Goal: Navigation & Orientation: Understand site structure

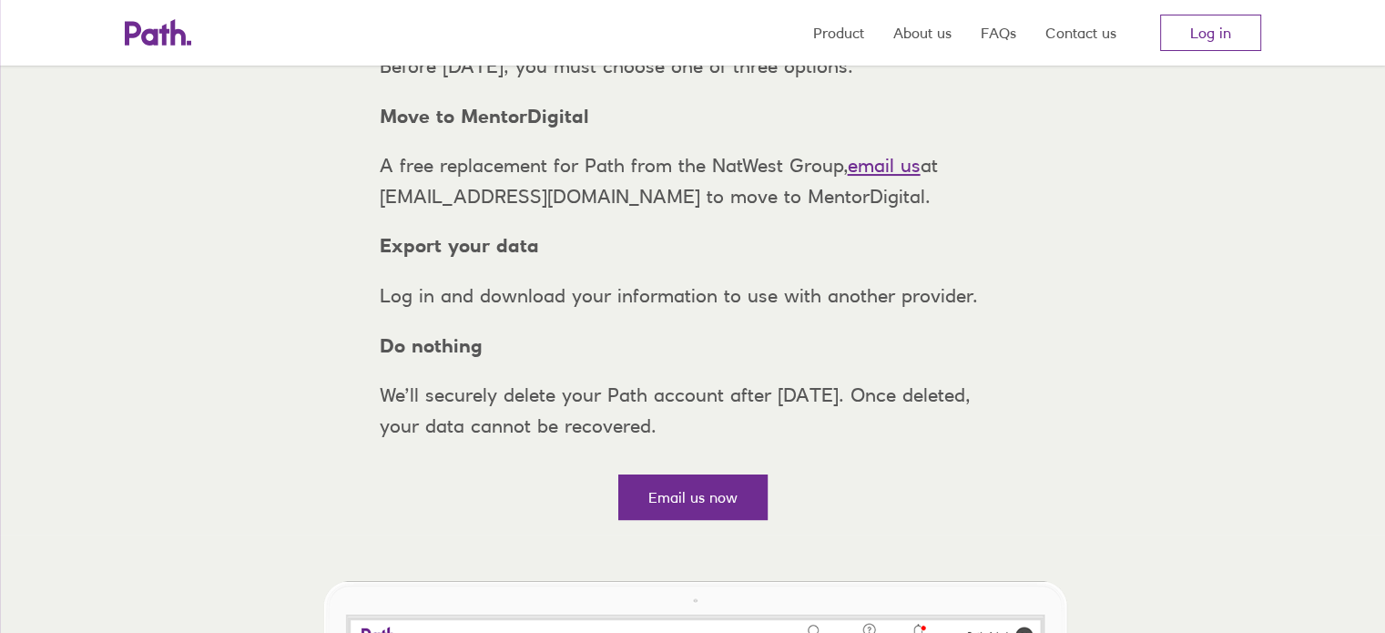
scroll to position [237, 0]
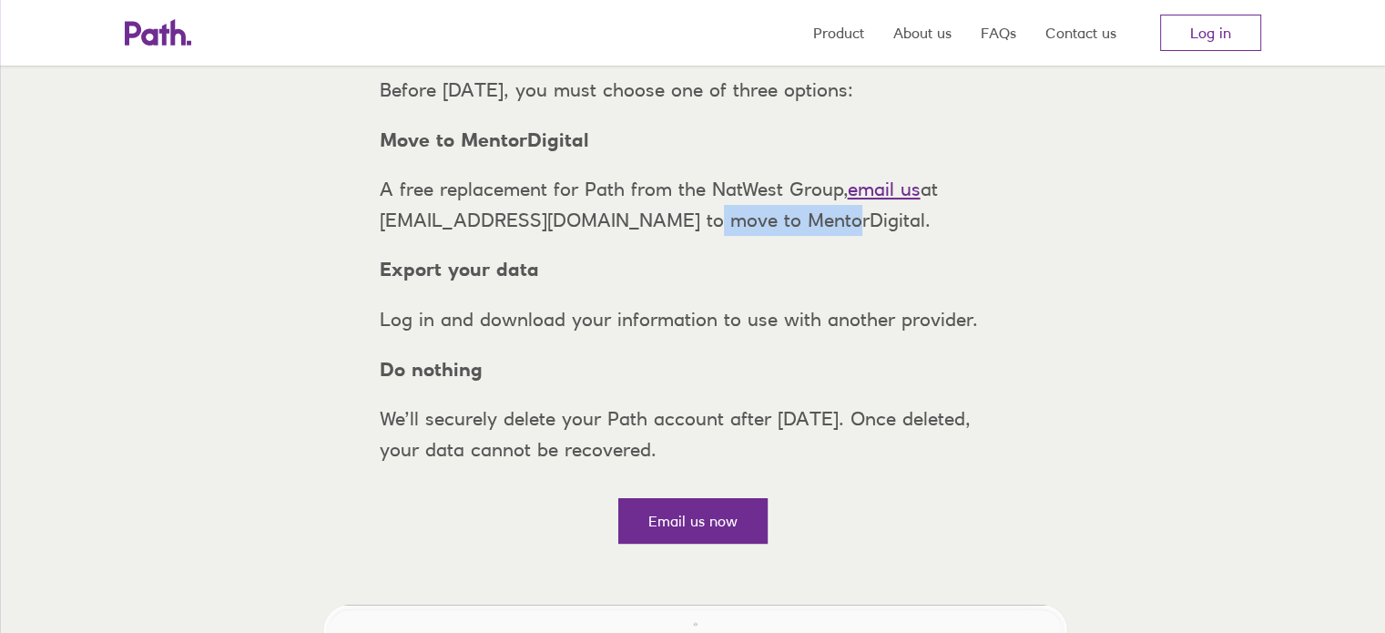
drag, startPoint x: 660, startPoint y: 255, endPoint x: 774, endPoint y: 257, distance: 113.8
click at [774, 235] on p "A free replacement for Path from the NatWest Group, email us at support@path.co…" at bounding box center [693, 204] width 656 height 61
copy p "MentorDigital"
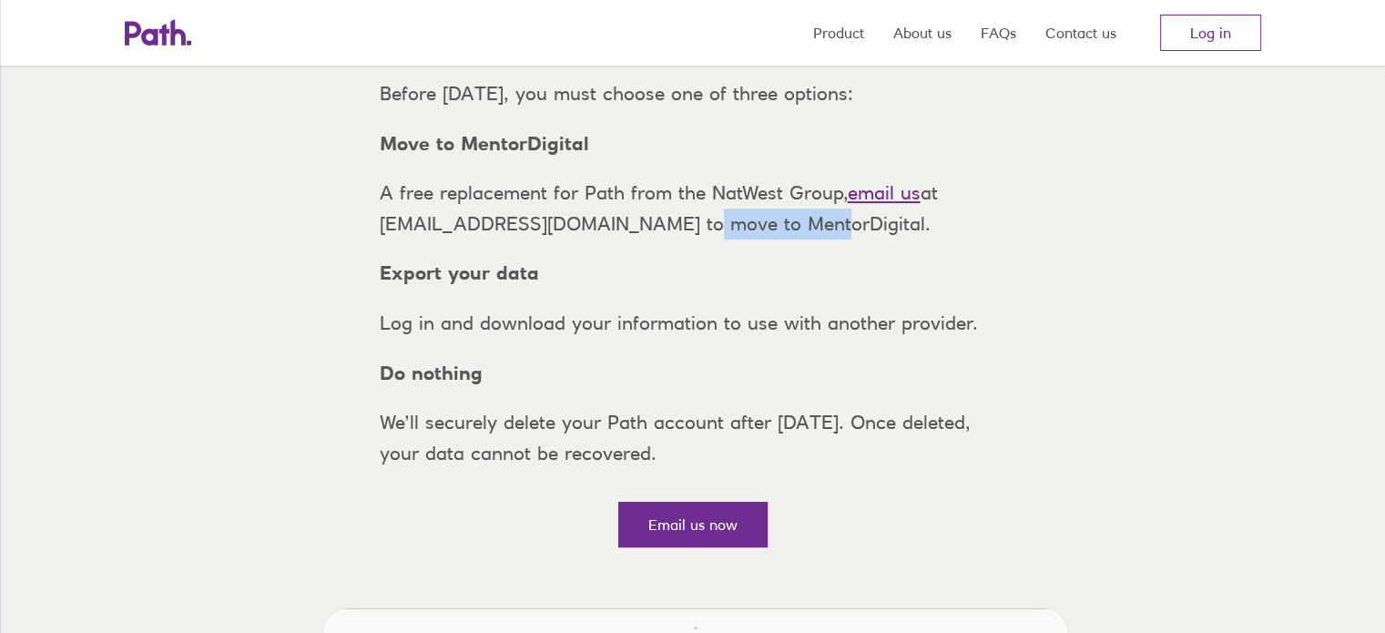
scroll to position [228, 0]
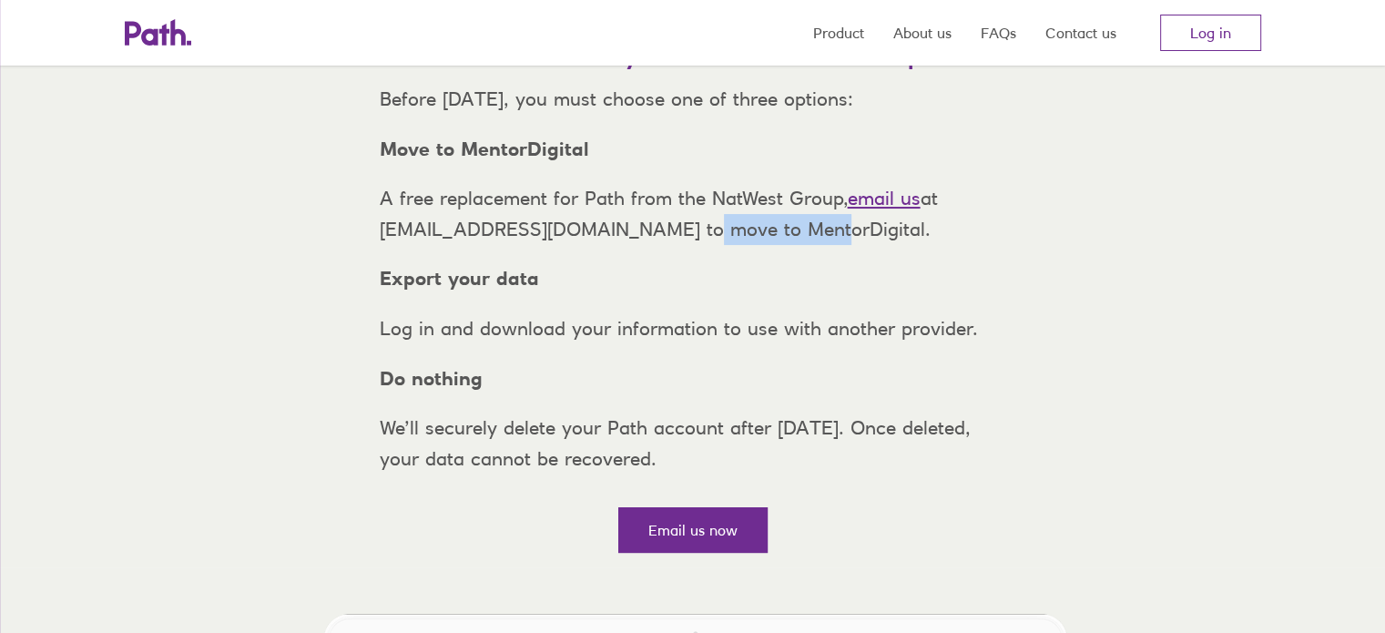
click at [860, 209] on link "email us" at bounding box center [884, 198] width 73 height 23
click at [1005, 281] on div "Before Thursday, 6 November 2025, you must choose one of three options: Move to…" at bounding box center [693, 279] width 656 height 390
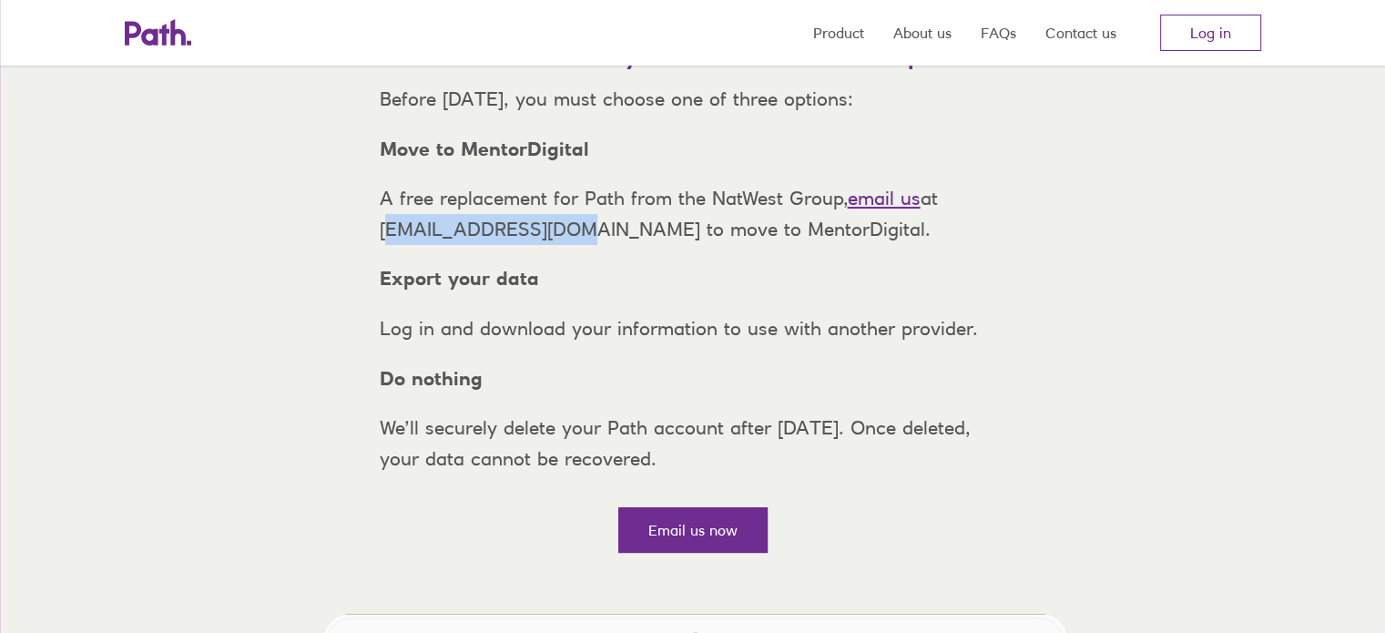
drag, startPoint x: 382, startPoint y: 263, endPoint x: 551, endPoint y: 250, distance: 168.9
click at [551, 244] on p "A free replacement for Path from the NatWest Group, email us at support@path.co…" at bounding box center [693, 213] width 656 height 61
copy p "support@path.co.uk"
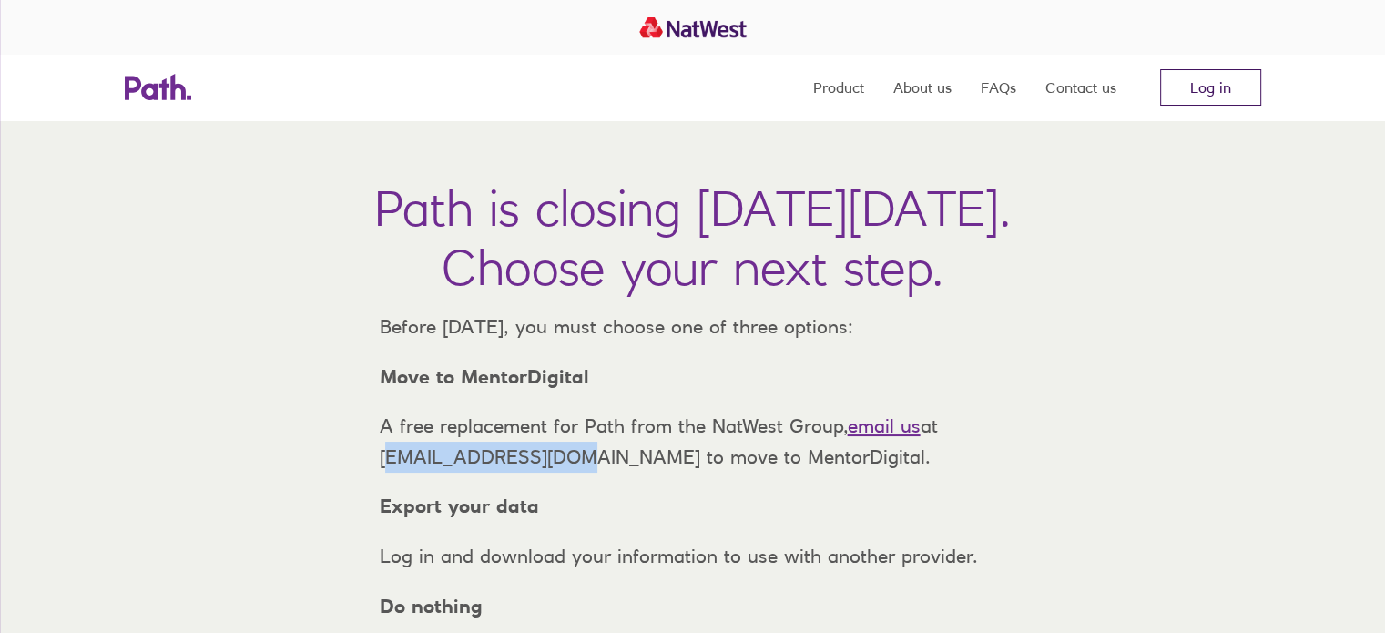
click at [1174, 79] on link "Log in" at bounding box center [1210, 87] width 101 height 36
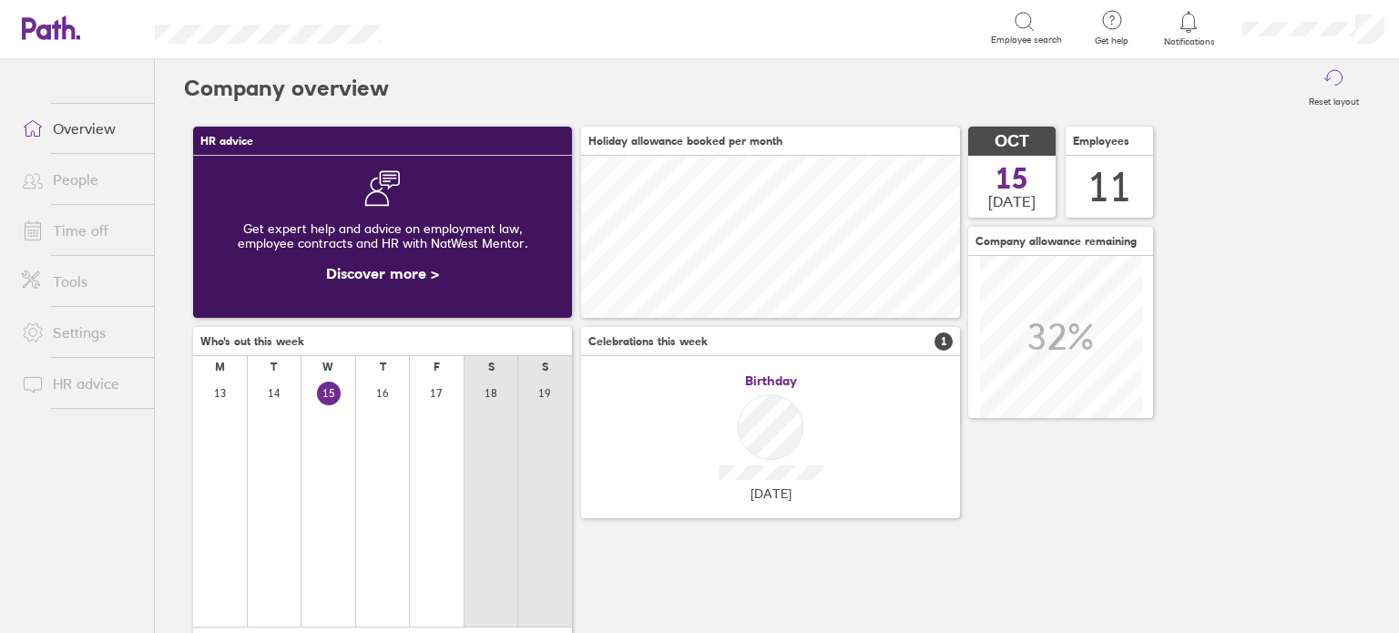
scroll to position [161, 379]
click at [117, 181] on link "People" at bounding box center [80, 179] width 147 height 36
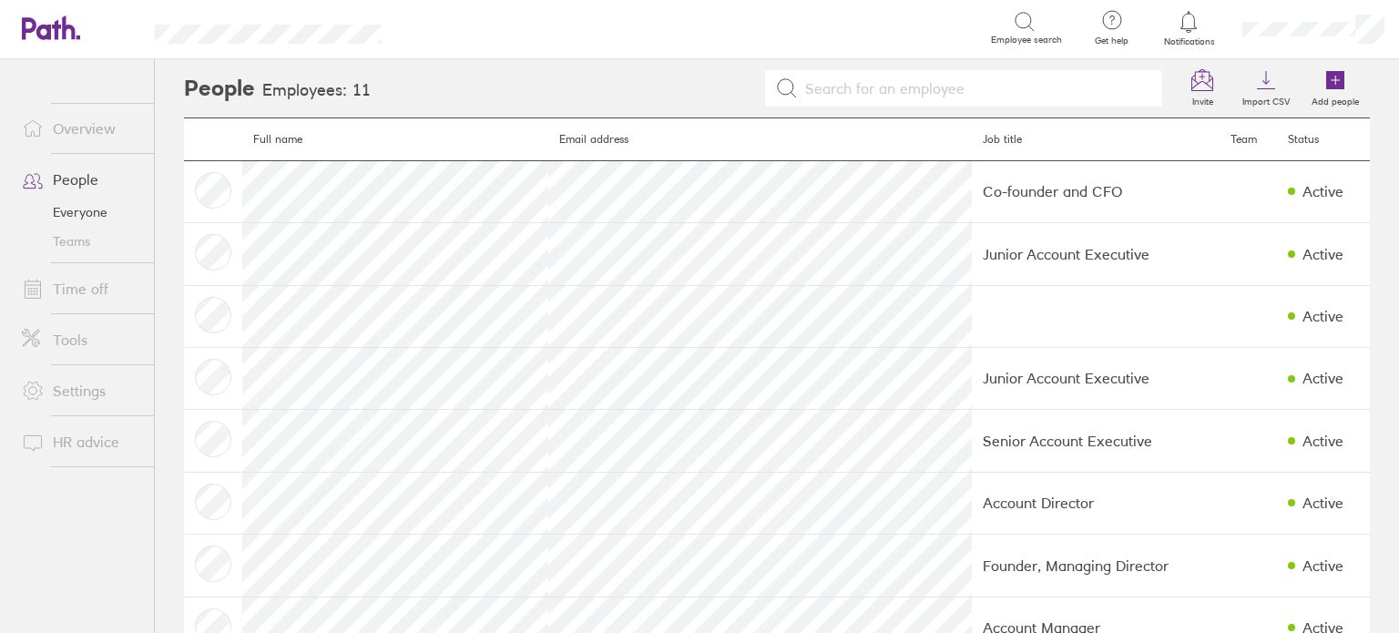
click at [94, 283] on link "Time off" at bounding box center [80, 288] width 147 height 36
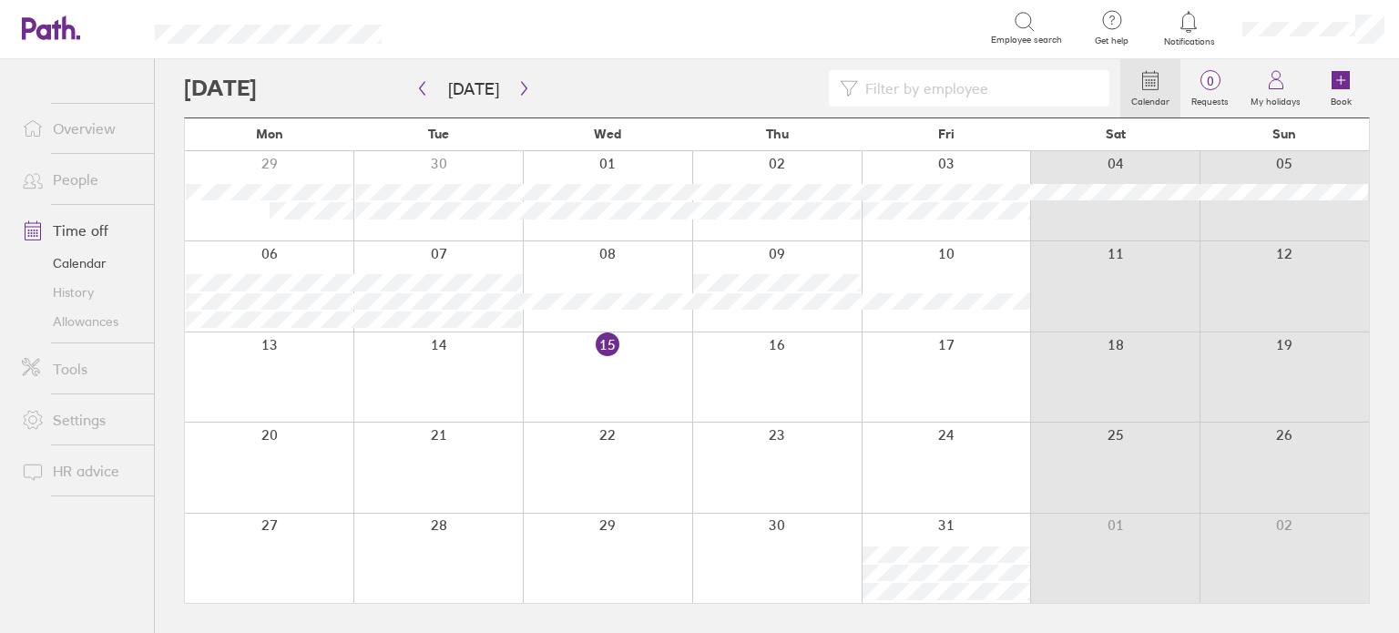
click at [696, 382] on div at bounding box center [776, 376] width 169 height 89
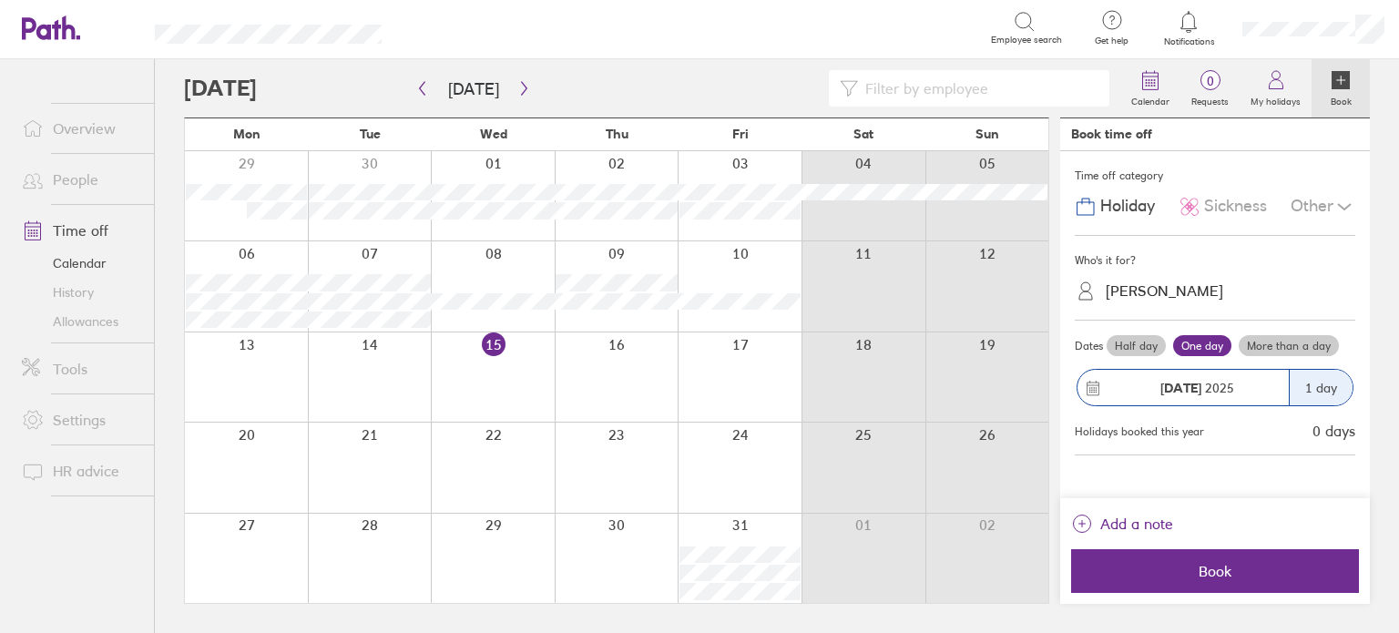
click at [1319, 202] on div "Other" at bounding box center [1322, 206] width 65 height 35
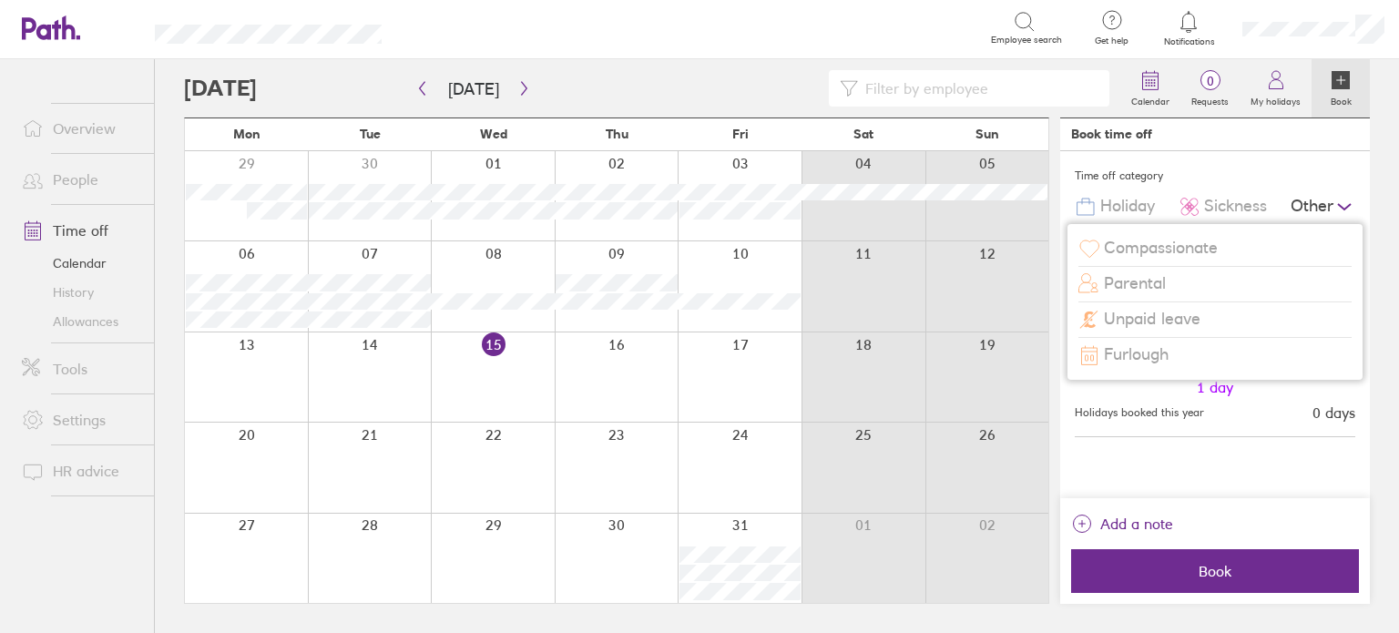
click at [1319, 201] on div "Other" at bounding box center [1322, 206] width 65 height 35
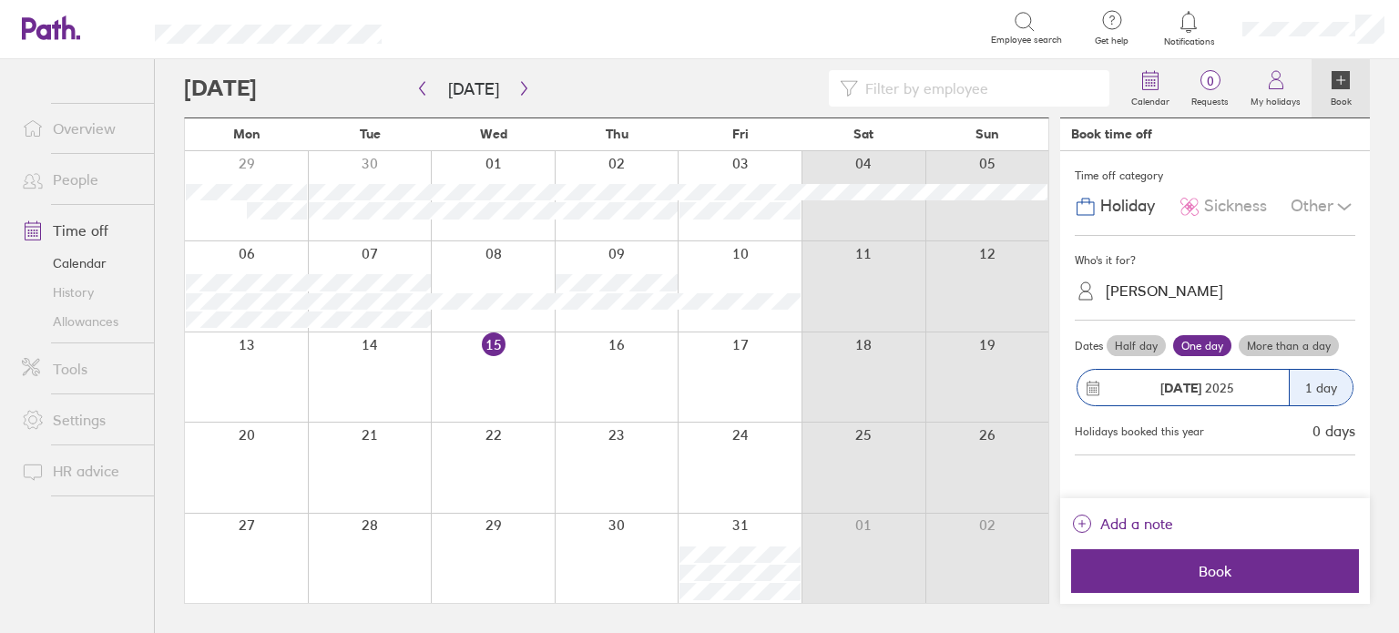
click at [87, 194] on link "People" at bounding box center [80, 179] width 147 height 36
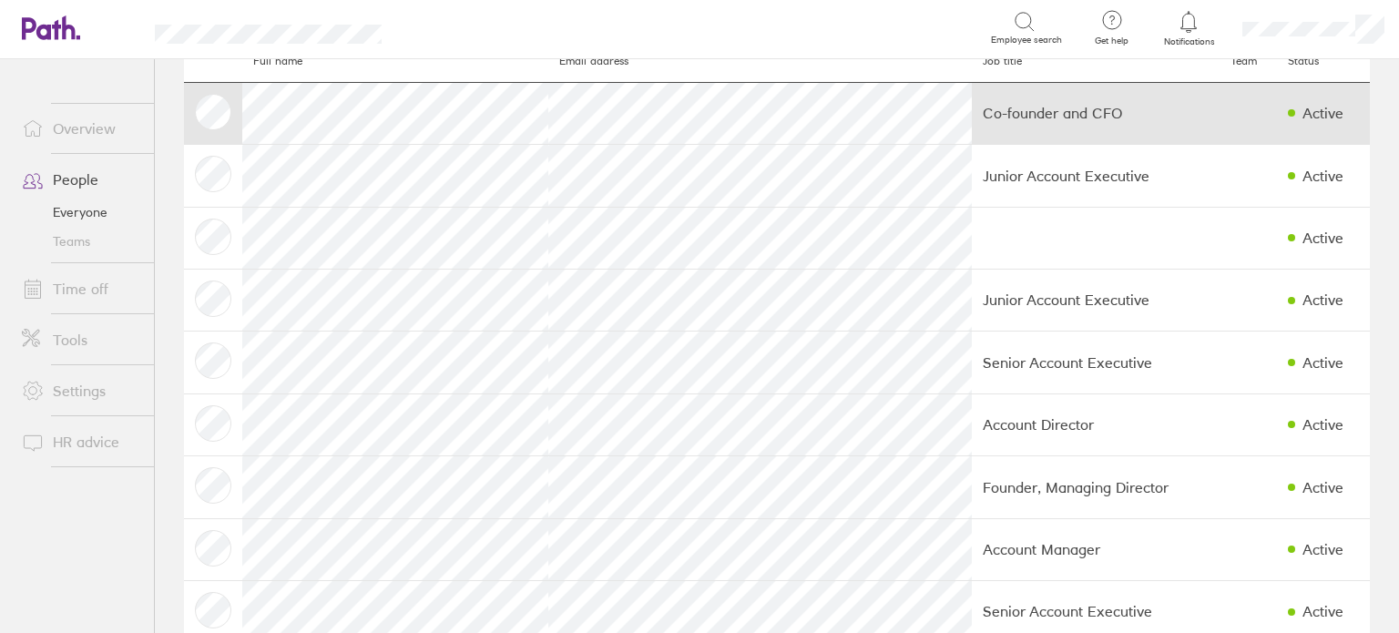
scroll to position [76, 0]
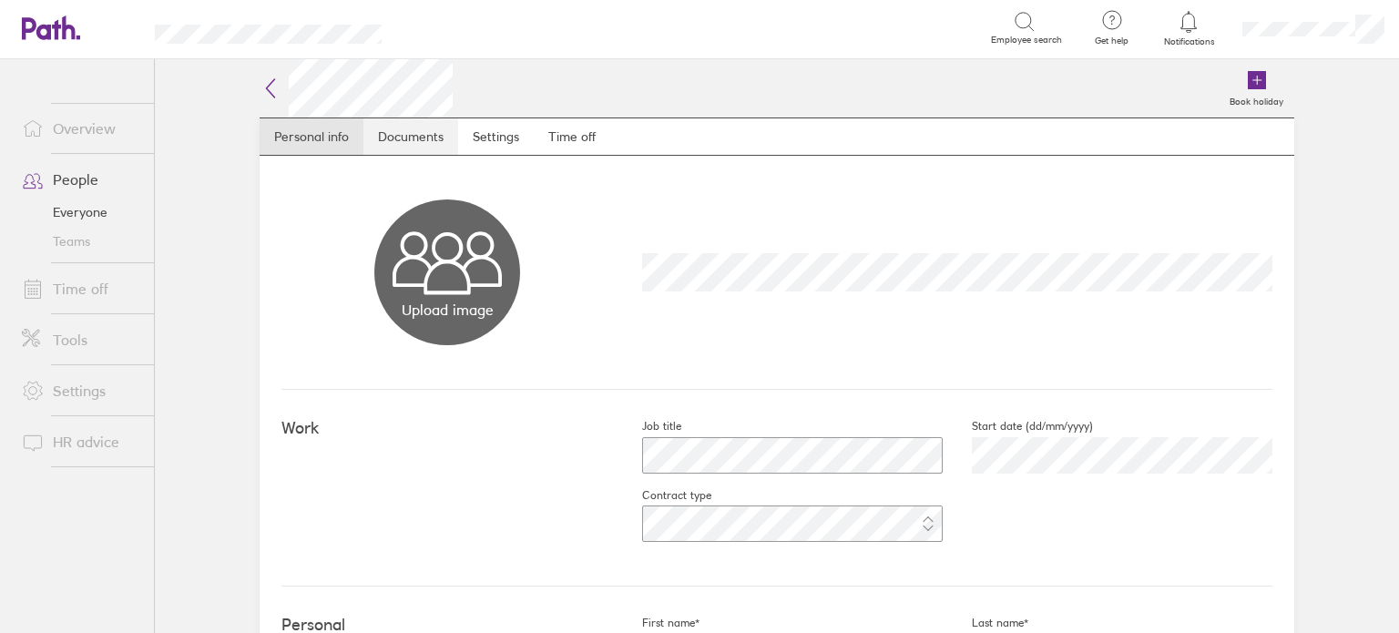
click at [391, 135] on link "Documents" at bounding box center [410, 136] width 95 height 36
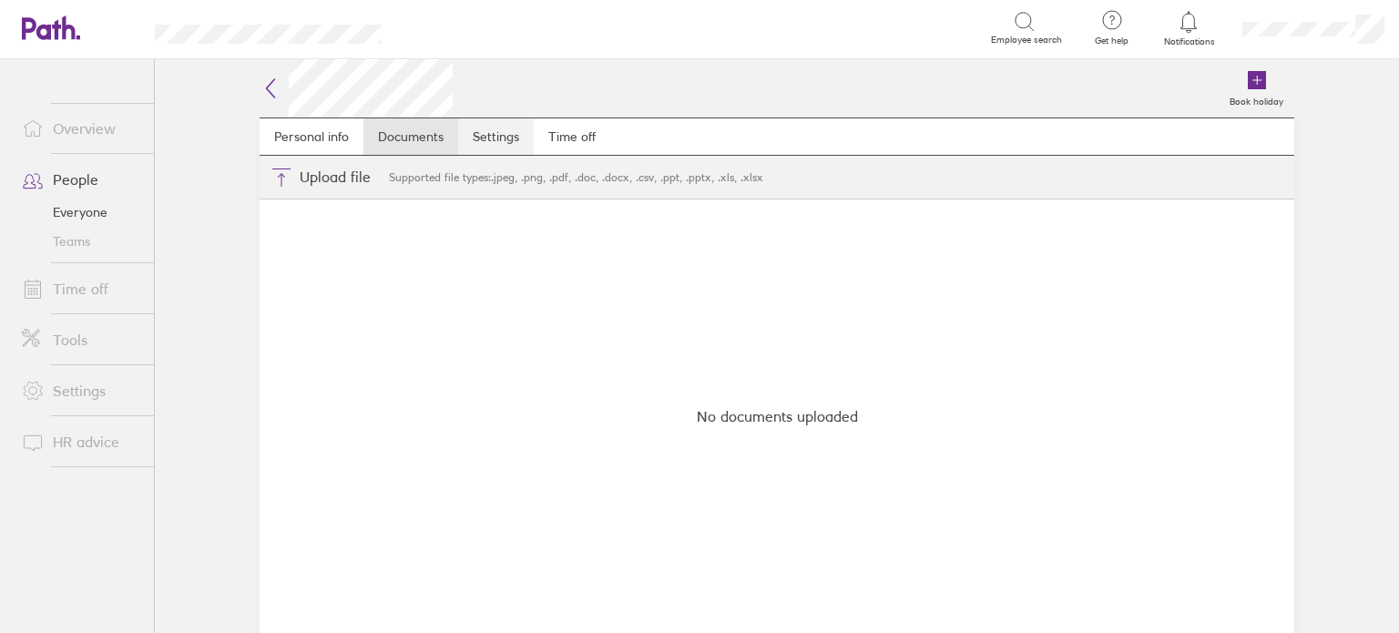
click at [494, 127] on link "Settings" at bounding box center [496, 136] width 76 height 36
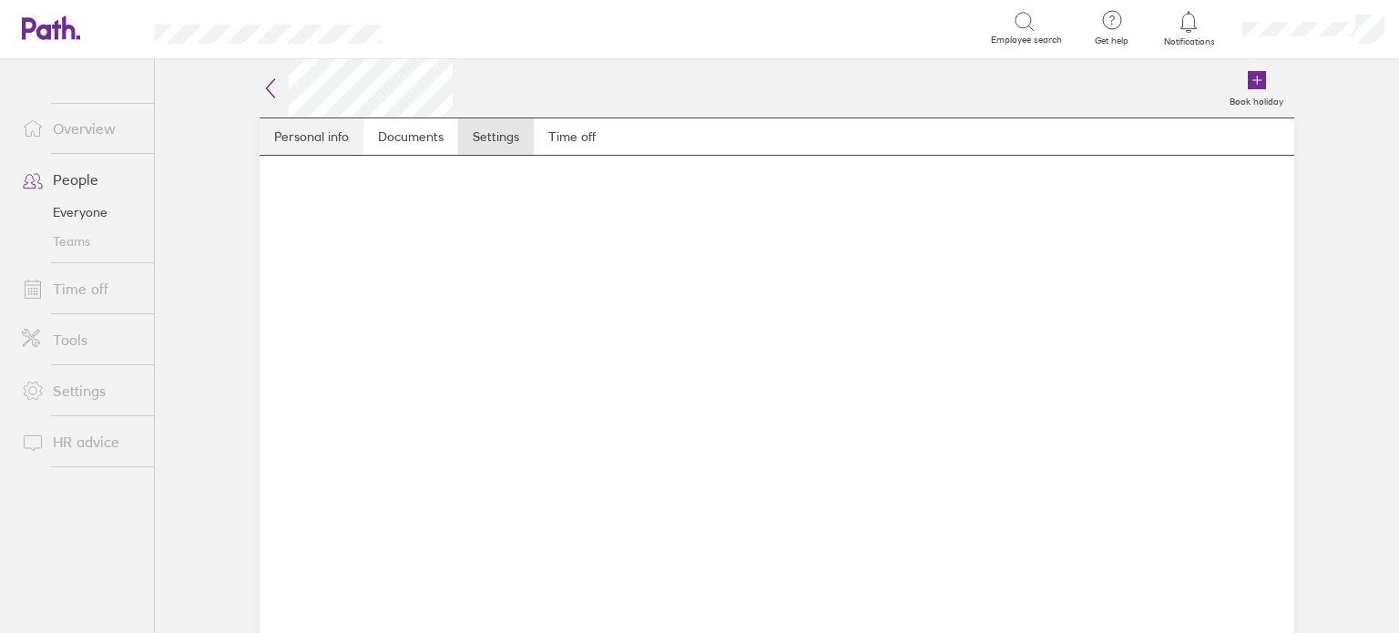
click at [286, 127] on link "Personal info" at bounding box center [312, 136] width 104 height 36
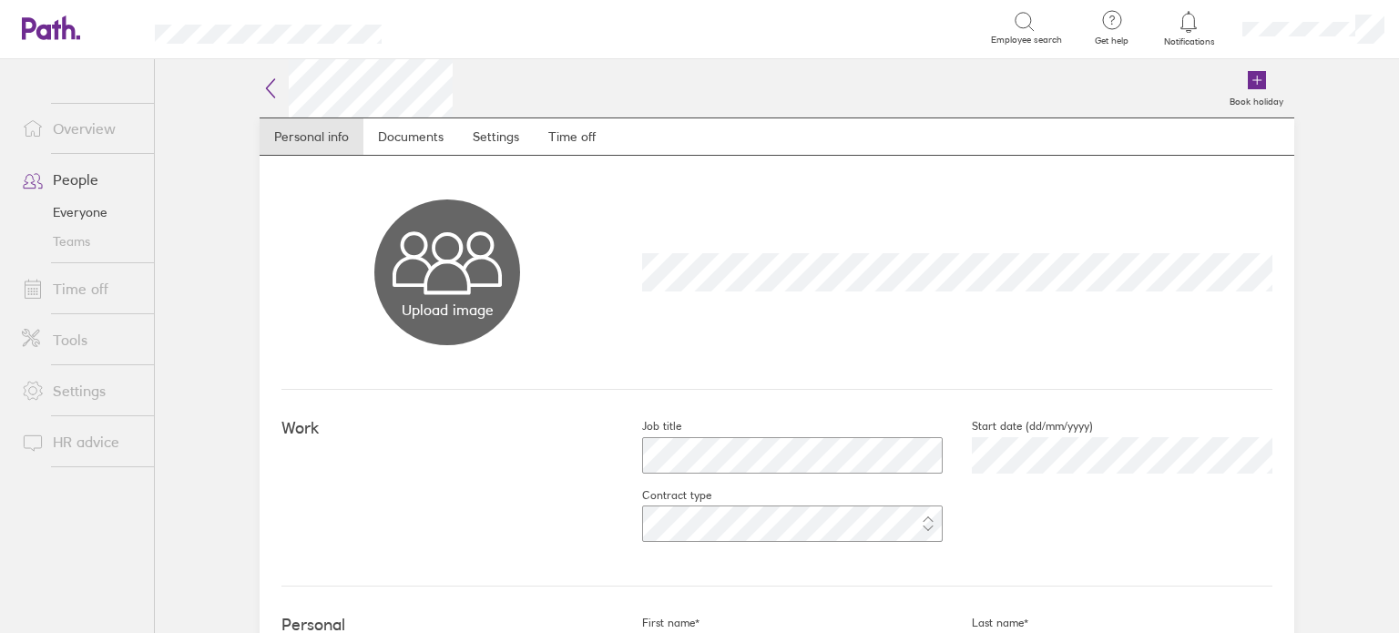
click at [260, 90] on icon at bounding box center [271, 88] width 22 height 22
click at [392, 138] on link "Documents" at bounding box center [410, 136] width 95 height 36
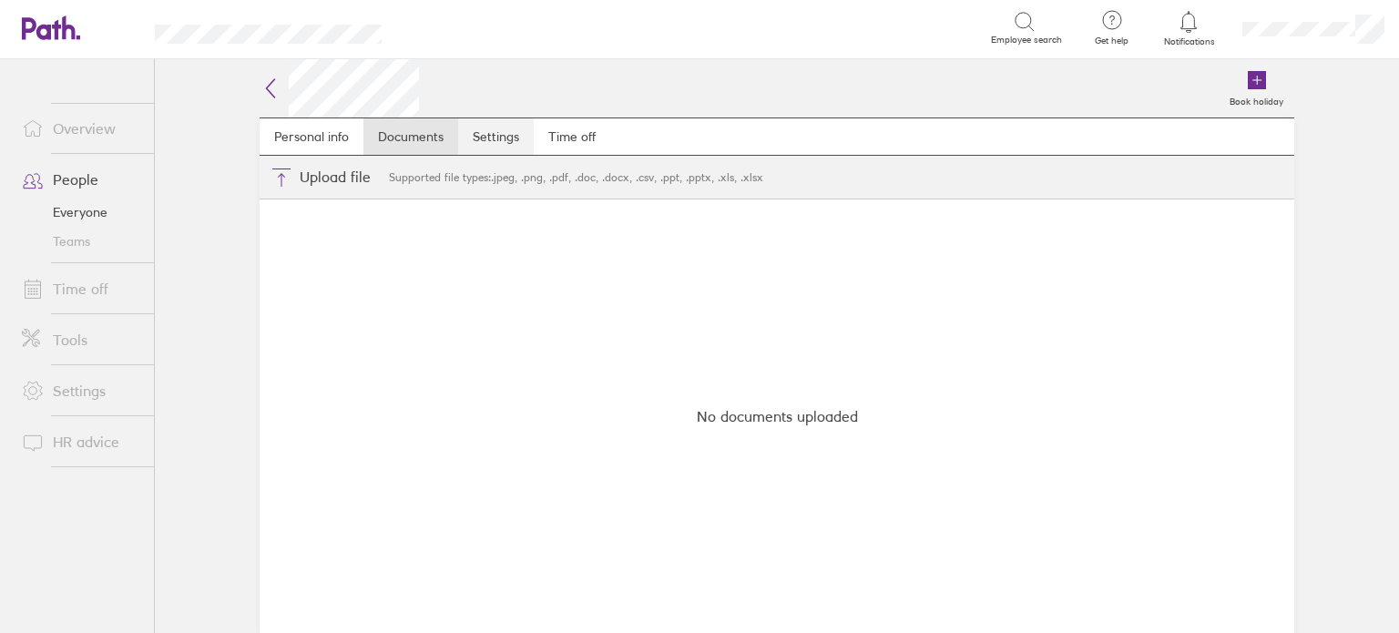
click at [499, 148] on link "Settings" at bounding box center [496, 136] width 76 height 36
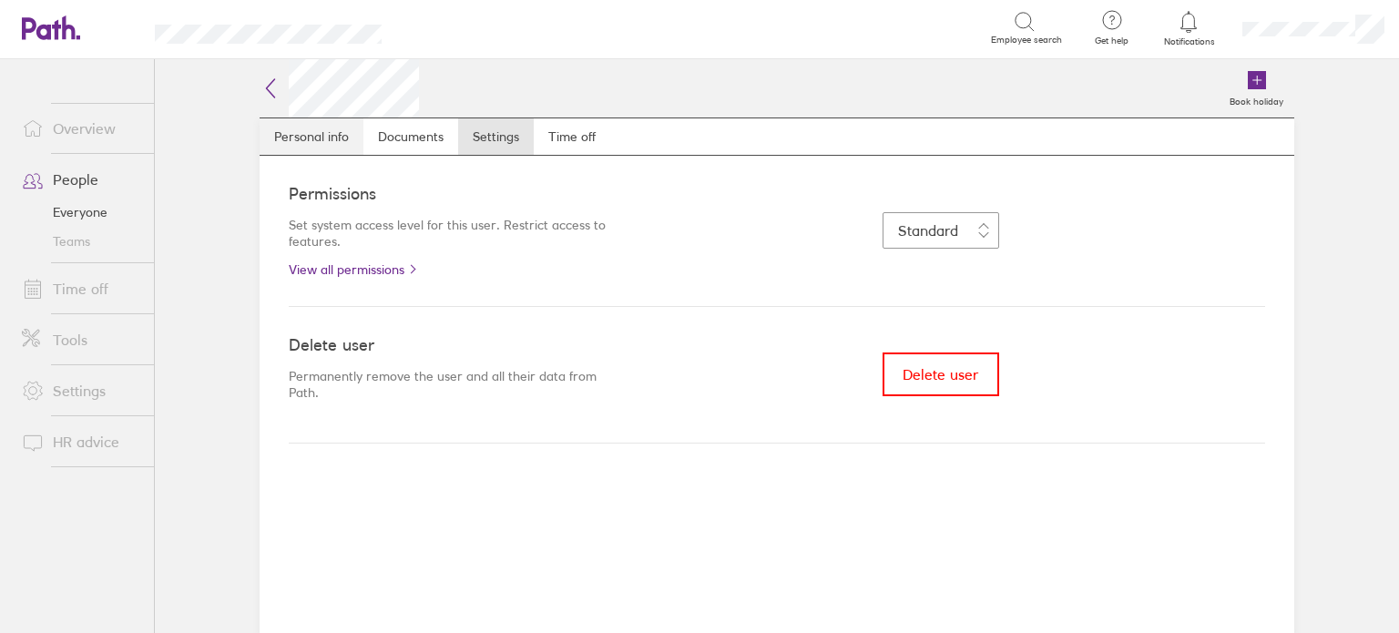
click at [278, 129] on link "Personal info" at bounding box center [312, 136] width 104 height 36
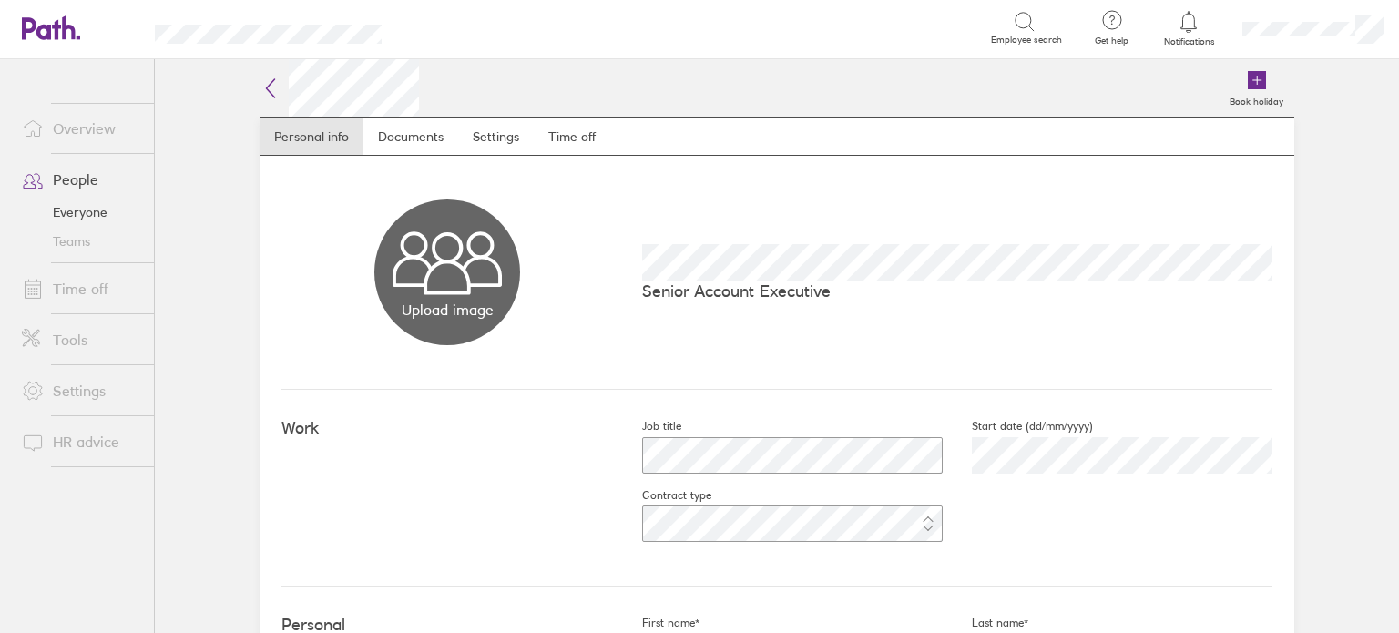
click at [77, 249] on link "Teams" at bounding box center [80, 241] width 147 height 29
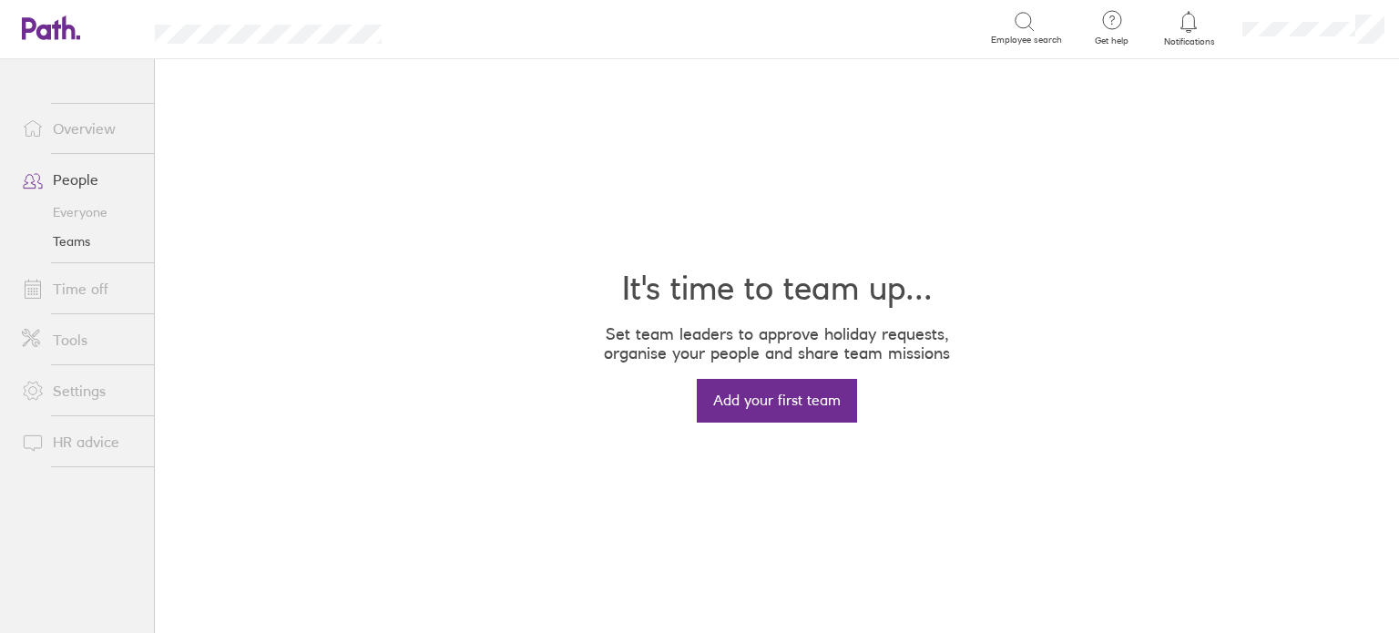
click at [88, 215] on link "Everyone" at bounding box center [80, 212] width 147 height 29
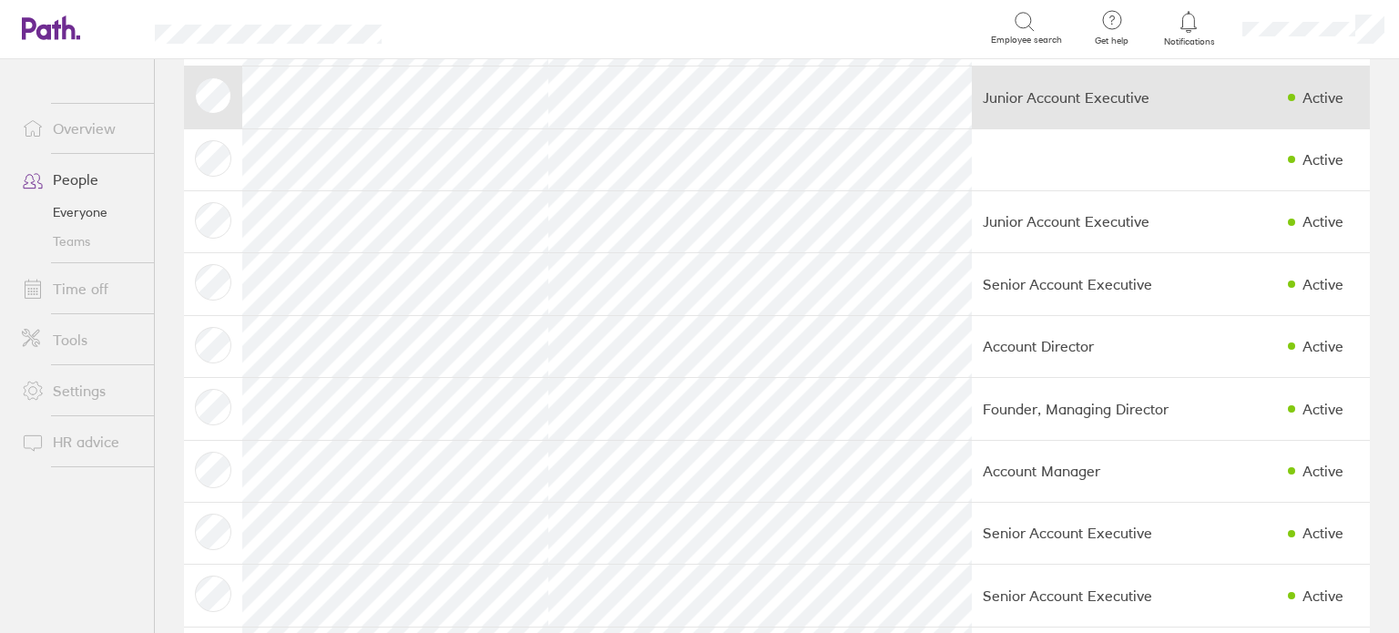
scroll to position [245, 0]
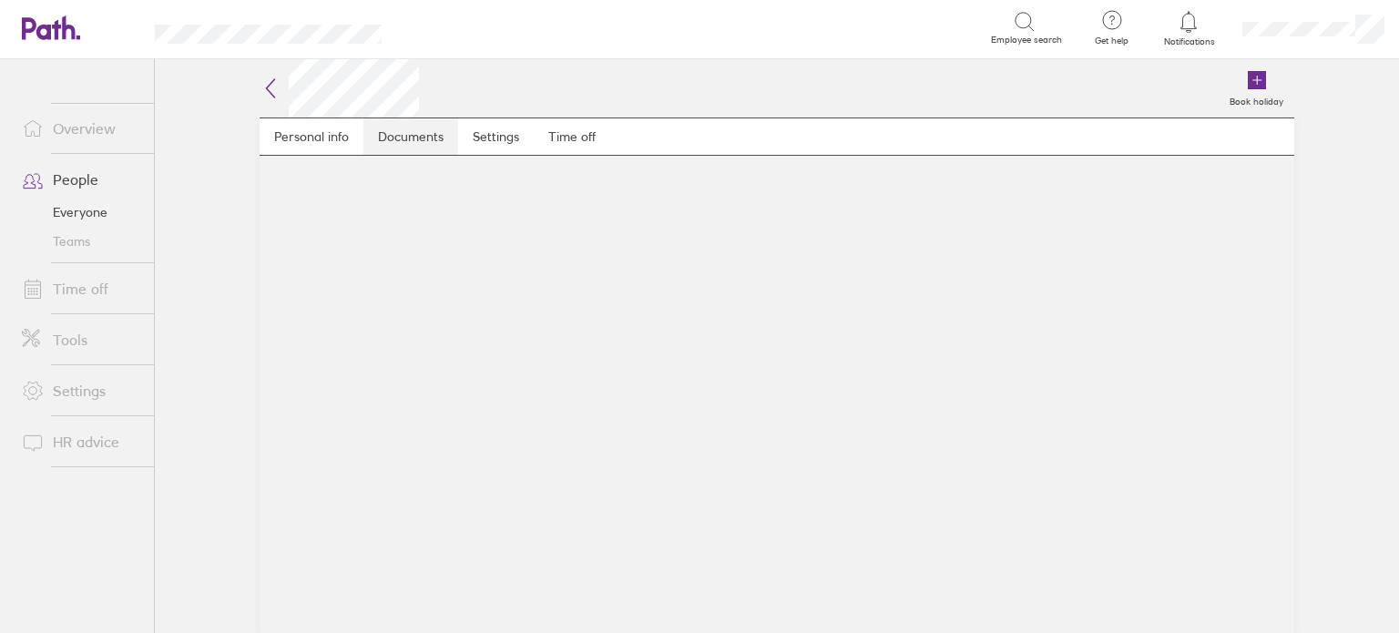
click at [417, 148] on link "Documents" at bounding box center [410, 136] width 95 height 36
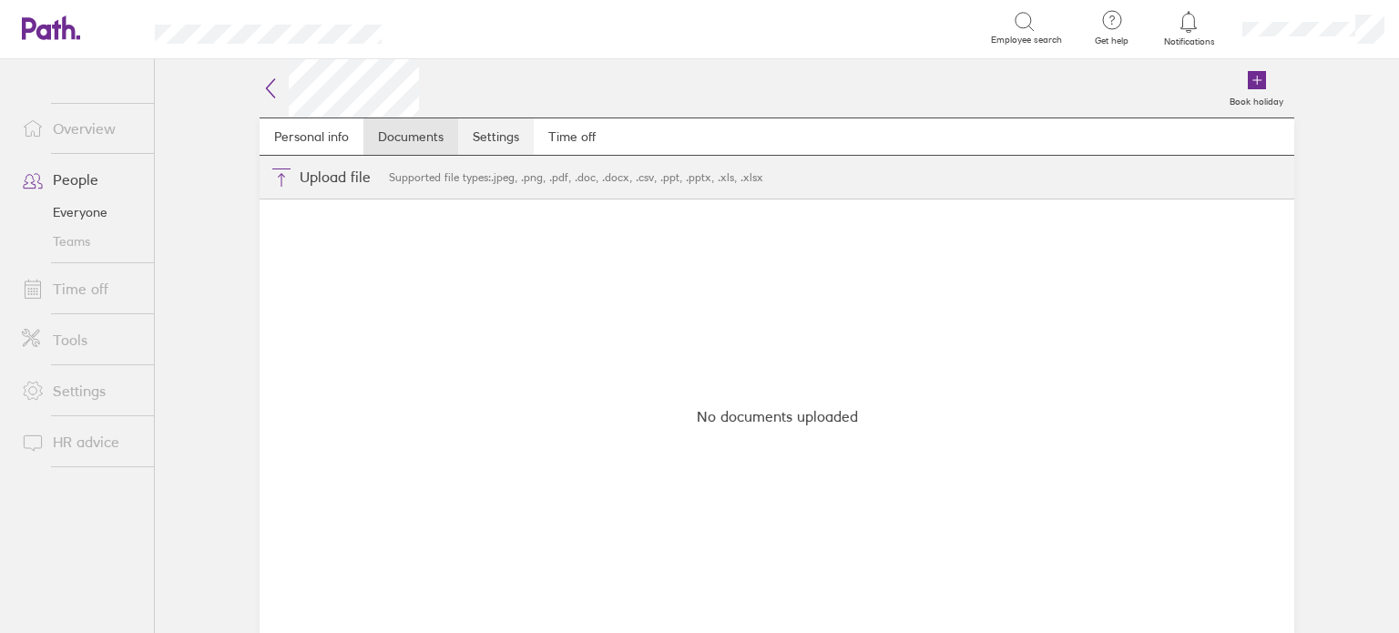
click at [484, 138] on link "Settings" at bounding box center [496, 136] width 76 height 36
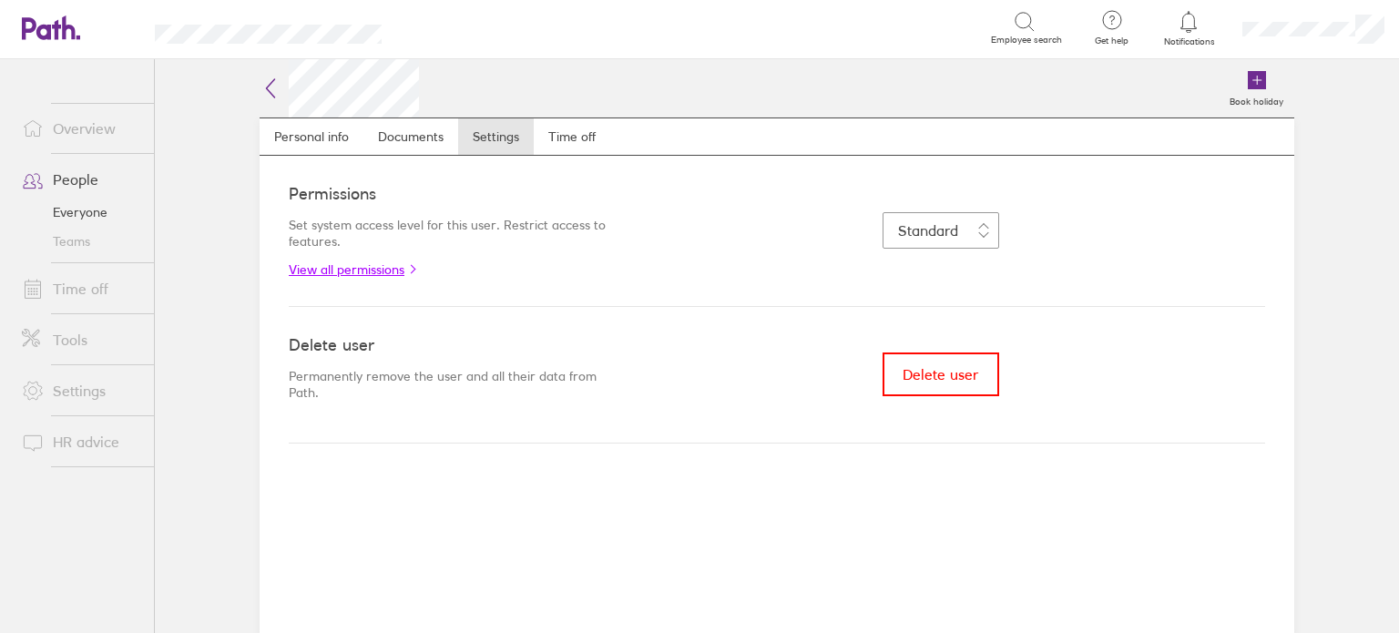
click at [402, 262] on link "View all permissions" at bounding box center [452, 269] width 327 height 15
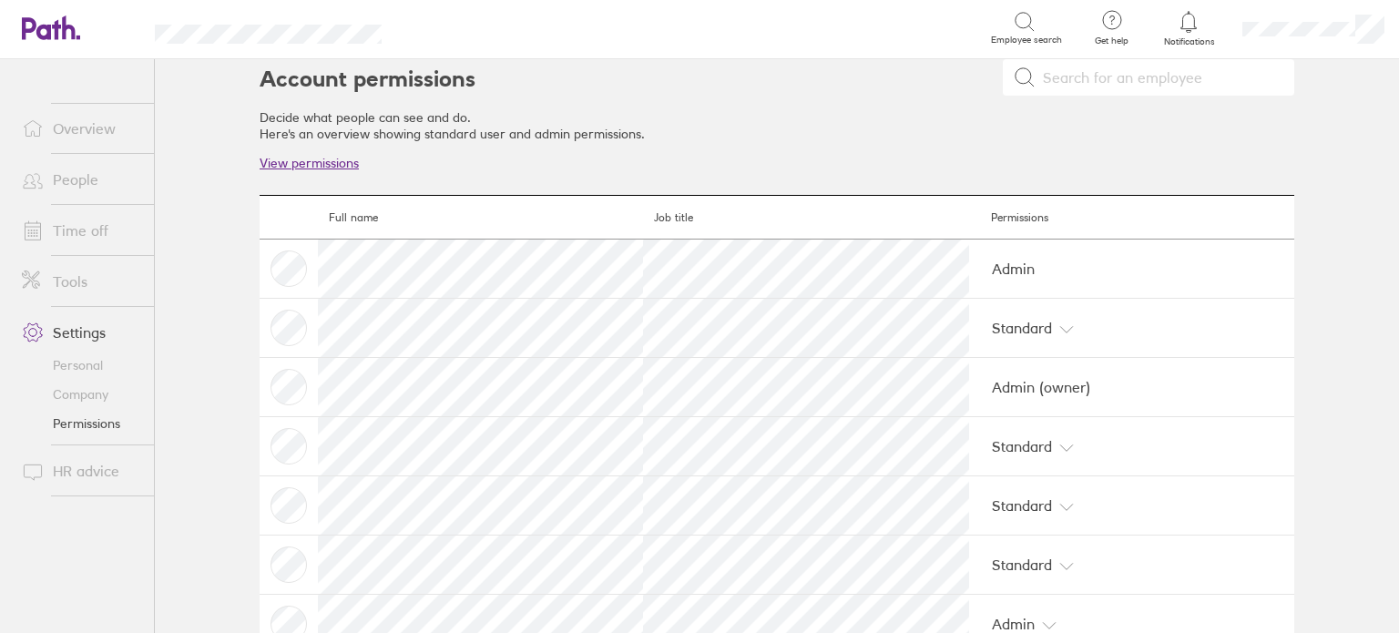
scroll to position [1, 0]
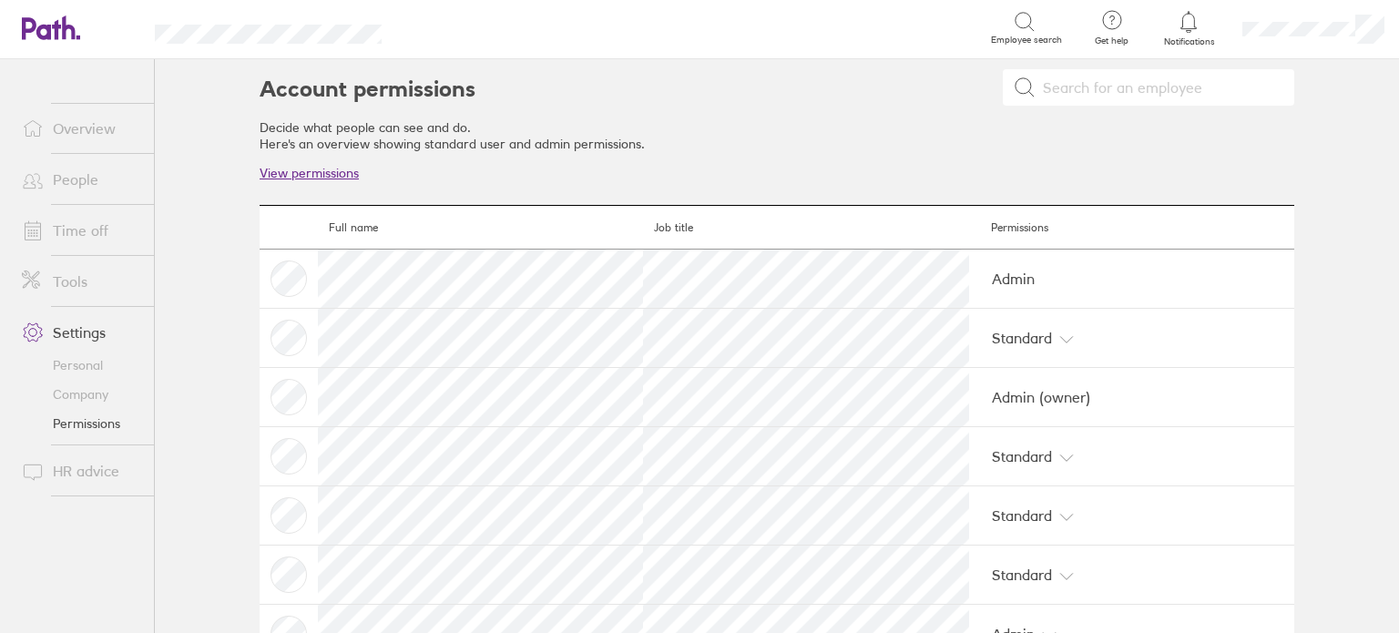
click at [107, 127] on link "Overview" at bounding box center [80, 128] width 147 height 36
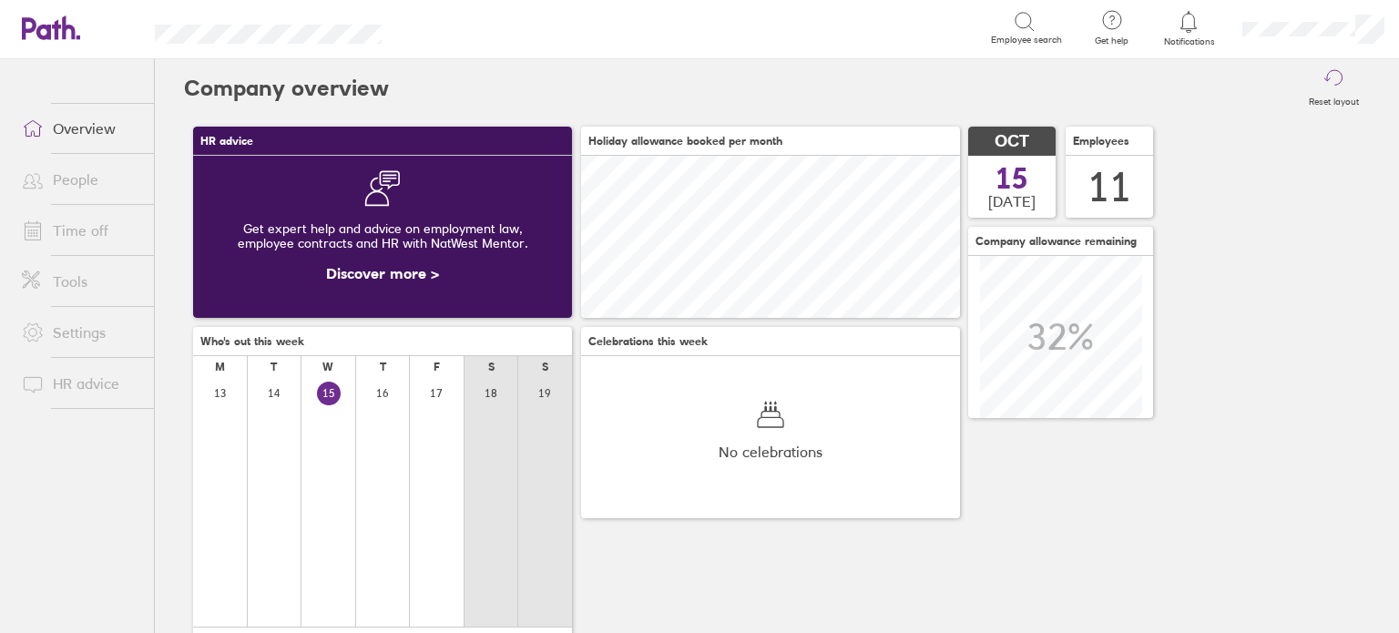
scroll to position [161, 379]
